Goal: Information Seeking & Learning: Find contact information

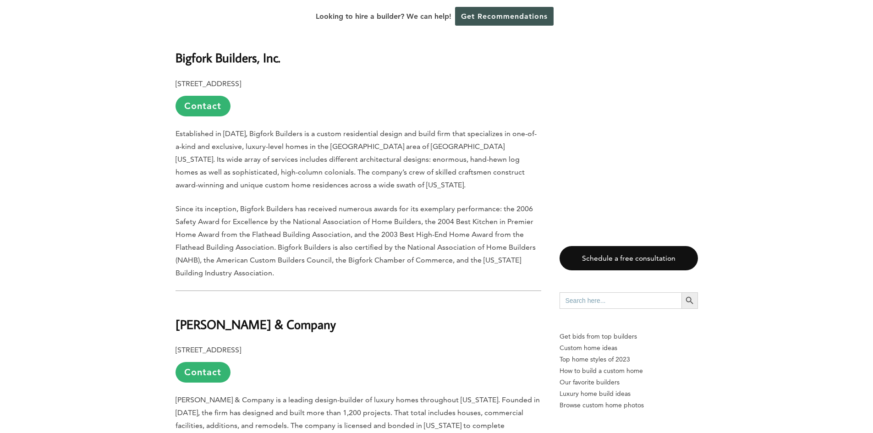
scroll to position [779, 0]
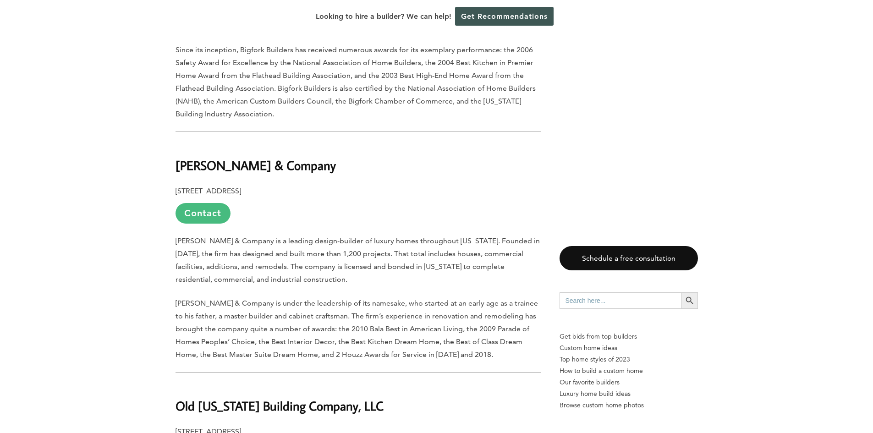
click at [189, 203] on link "Contact" at bounding box center [203, 213] width 55 height 21
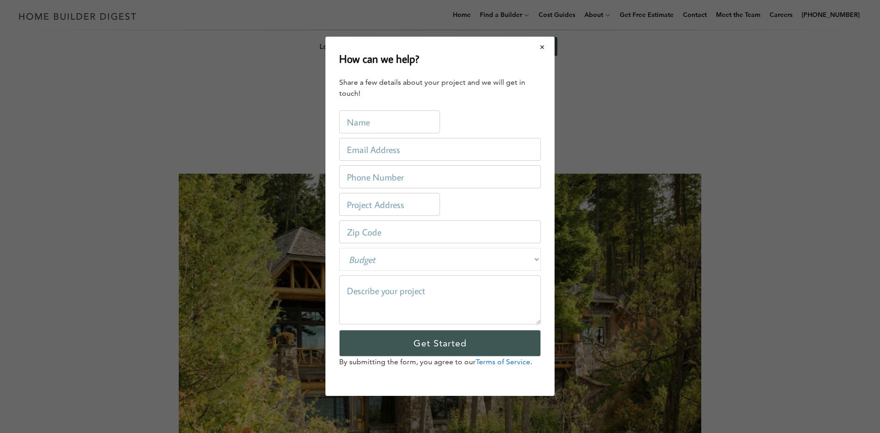
click at [541, 50] on button "Close modal" at bounding box center [542, 47] width 24 height 19
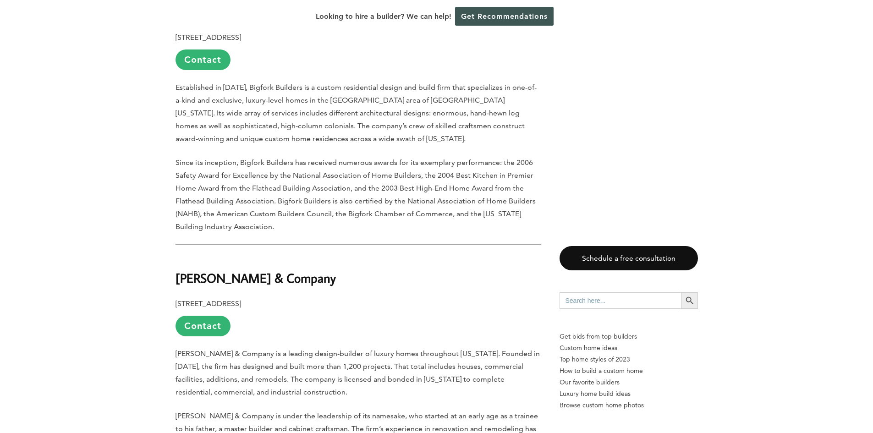
scroll to position [779, 0]
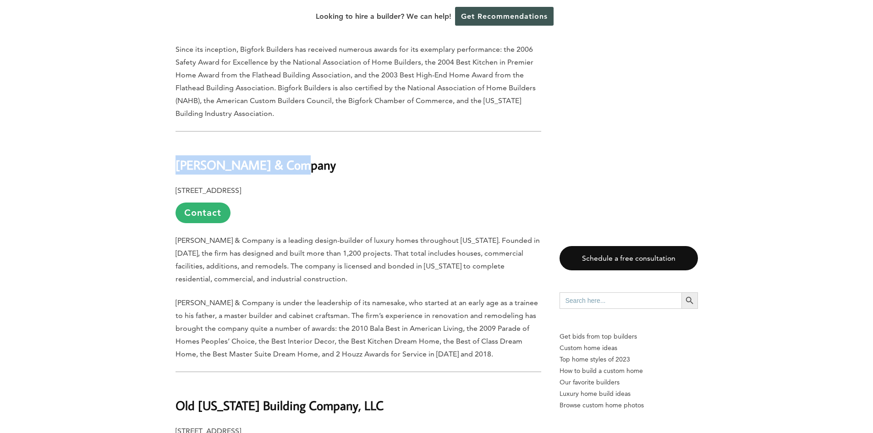
drag, startPoint x: 296, startPoint y: 124, endPoint x: 166, endPoint y: 132, distance: 130.5
copy b "[PERSON_NAME] & Company"
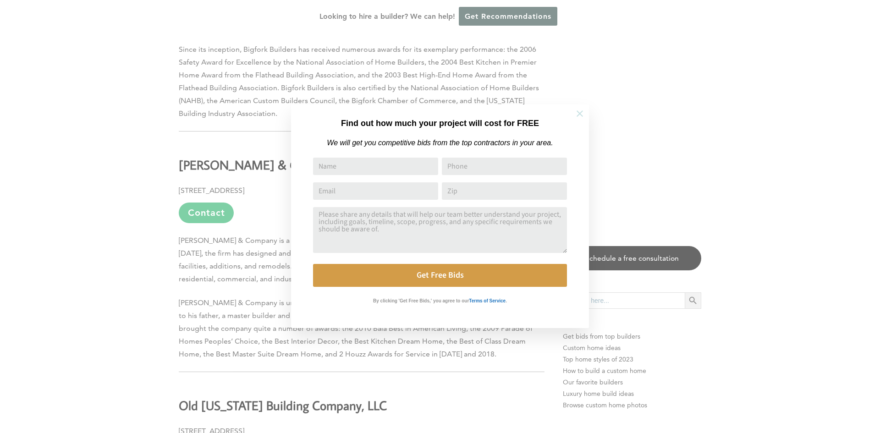
click at [578, 111] on icon at bounding box center [580, 113] width 6 height 6
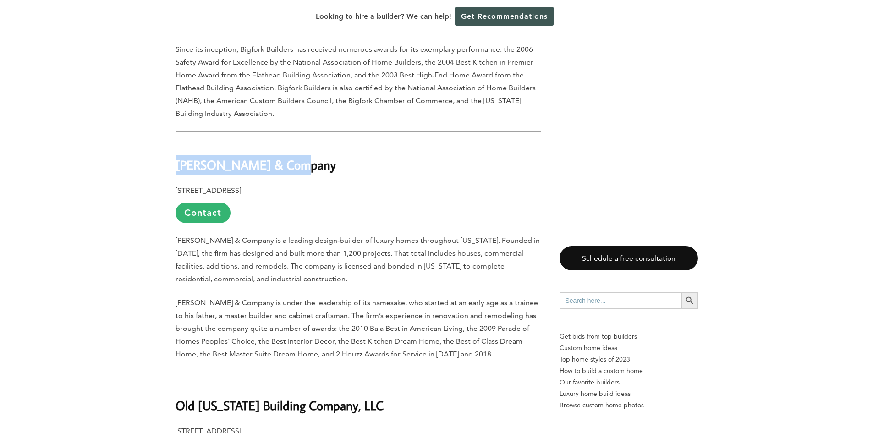
drag, startPoint x: 311, startPoint y: 127, endPoint x: 159, endPoint y: 126, distance: 152.2
copy b "[PERSON_NAME] & Company"
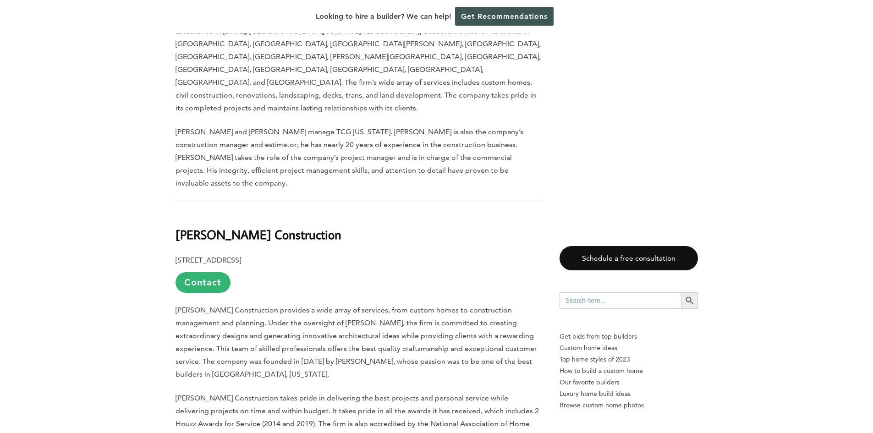
scroll to position [1742, 0]
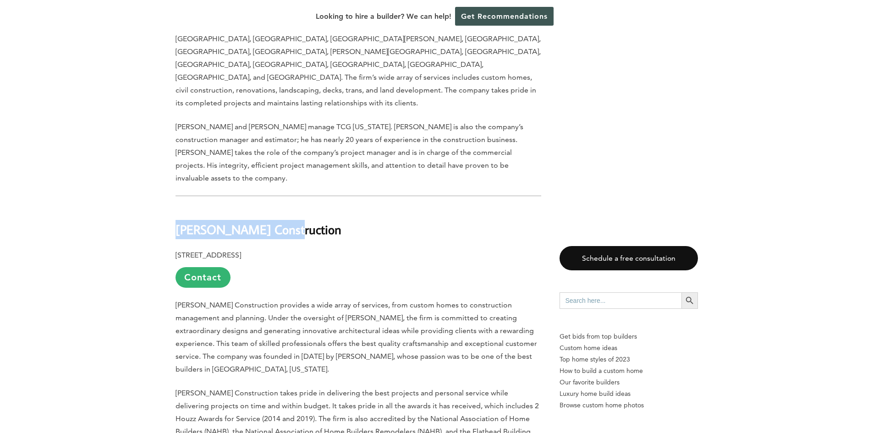
drag, startPoint x: 298, startPoint y: 143, endPoint x: 162, endPoint y: 152, distance: 136.0
copy b "[PERSON_NAME] Construction"
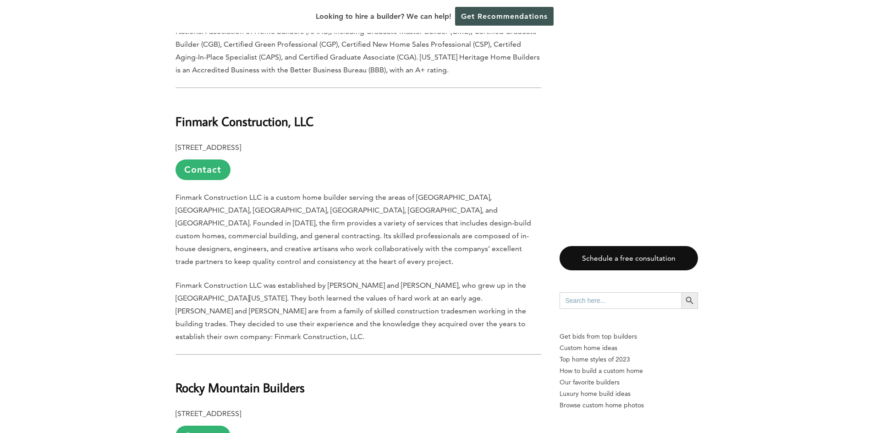
scroll to position [3300, 0]
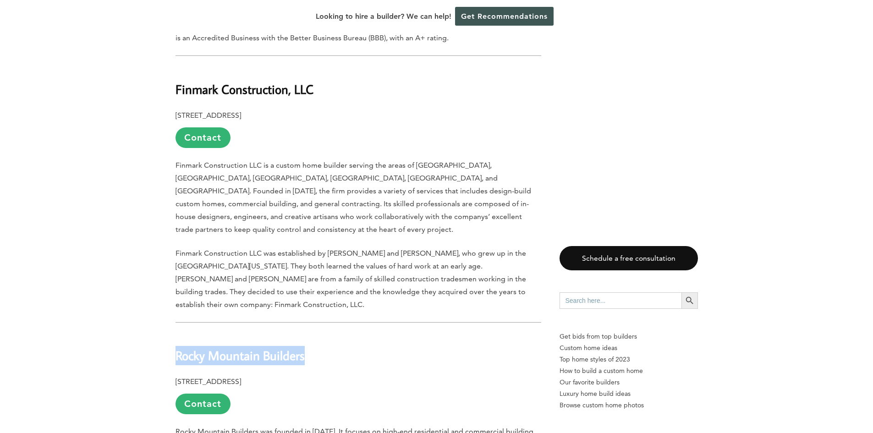
drag, startPoint x: 310, startPoint y: 171, endPoint x: 157, endPoint y: 168, distance: 153.6
copy b "Rocky Mountain Builders"
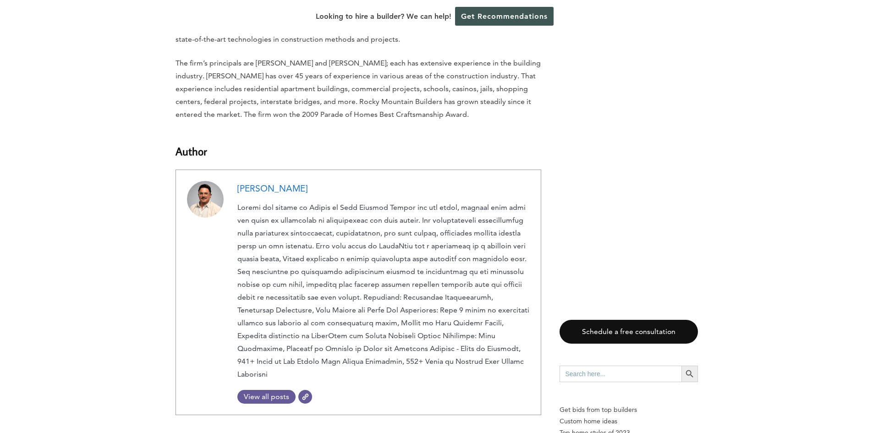
scroll to position [3638, 0]
